Goal: Complete application form

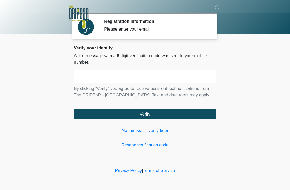
click at [159, 134] on link "No thanks, I'll verify later" at bounding box center [145, 130] width 143 height 6
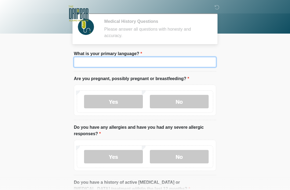
click at [193, 59] on input "What is your primary language?" at bounding box center [145, 62] width 143 height 10
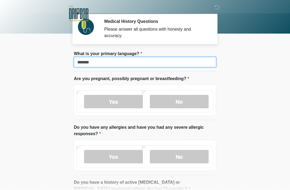
type input "*******"
click at [191, 106] on label "No" at bounding box center [179, 101] width 59 height 13
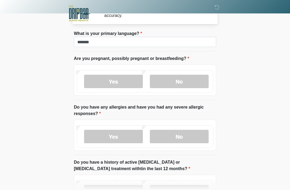
scroll to position [20, 0]
click at [192, 133] on label "No" at bounding box center [179, 136] width 59 height 13
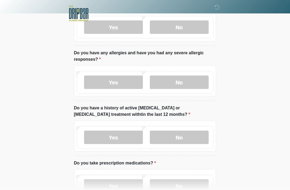
scroll to position [75, 0]
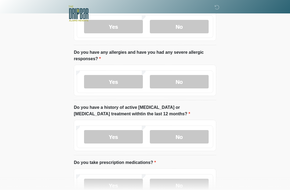
click at [194, 134] on label "No" at bounding box center [179, 136] width 59 height 13
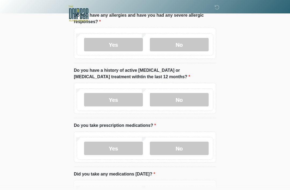
scroll to position [150, 0]
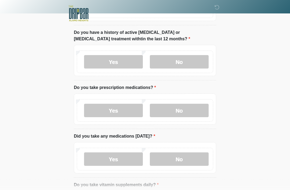
click at [202, 109] on label "No" at bounding box center [179, 110] width 59 height 13
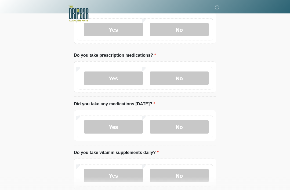
scroll to position [210, 0]
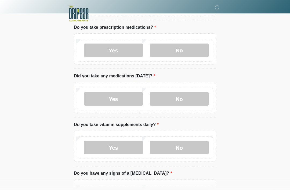
click at [202, 98] on label "No" at bounding box center [179, 98] width 59 height 13
click at [88, 152] on label "Yes" at bounding box center [113, 147] width 59 height 13
click at [194, 146] on label "No" at bounding box center [179, 147] width 59 height 13
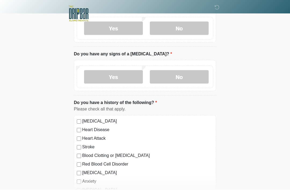
scroll to position [330, 0]
click at [199, 71] on label "No" at bounding box center [179, 76] width 59 height 13
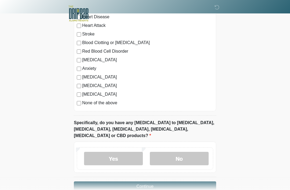
scroll to position [448, 0]
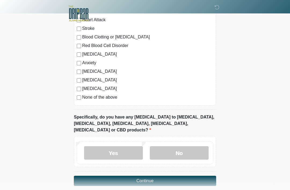
click at [77, 102] on div "[MEDICAL_DATA] Heart Disease Heart Attack Stroke Blood Clotting or [MEDICAL_DAT…" at bounding box center [145, 51] width 143 height 109
click at [188, 146] on label "No" at bounding box center [179, 152] width 59 height 13
click at [193, 176] on button "Continue" at bounding box center [145, 181] width 143 height 10
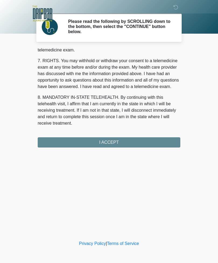
scroll to position [236, 0]
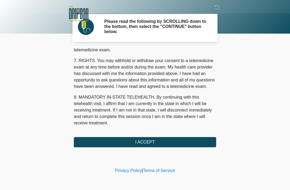
click at [202, 143] on button "I ACCEPT" at bounding box center [145, 142] width 143 height 10
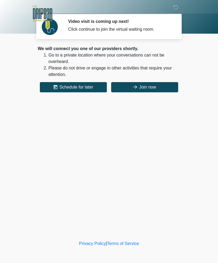
click at [153, 91] on button "Join now" at bounding box center [144, 87] width 67 height 10
